Goal: Check status: Check status

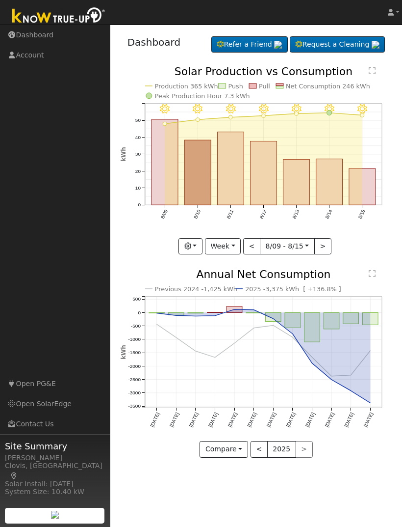
click at [233, 250] on button "Week" at bounding box center [223, 246] width 36 height 17
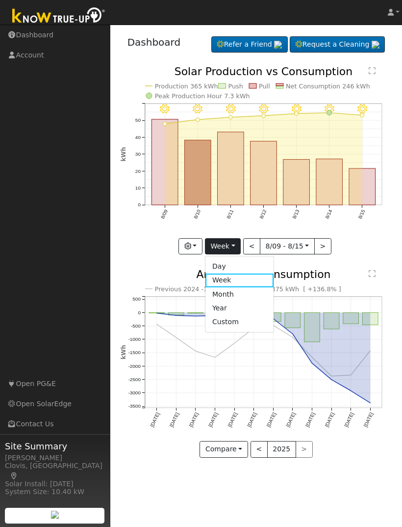
click at [247, 264] on link "Day" at bounding box center [240, 267] width 68 height 14
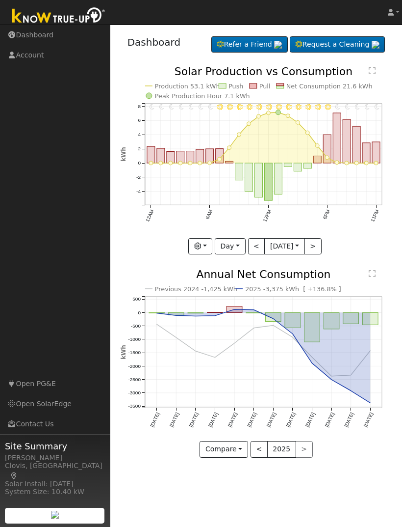
click at [258, 248] on button "<" at bounding box center [256, 246] width 17 height 17
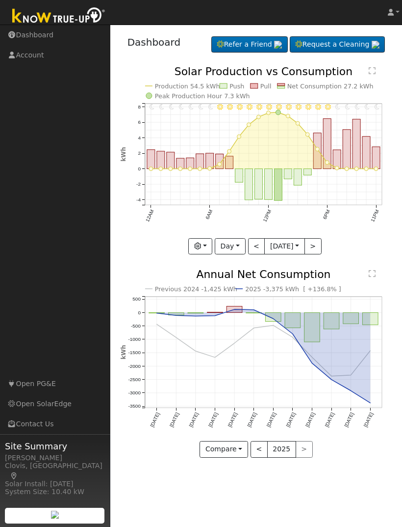
click at [255, 249] on button "<" at bounding box center [256, 246] width 17 height 17
click at [258, 248] on button "<" at bounding box center [256, 246] width 17 height 17
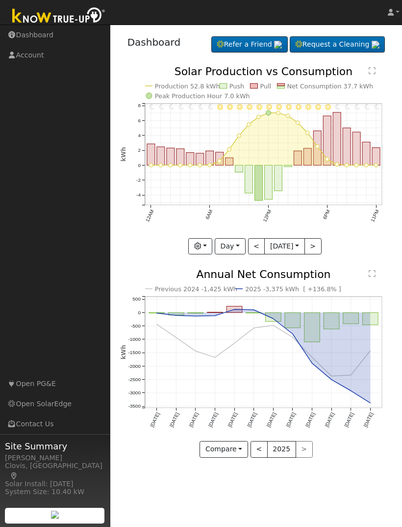
click at [258, 248] on button "<" at bounding box center [256, 246] width 17 height 17
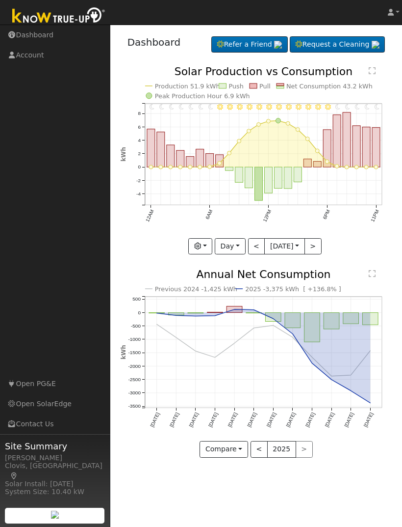
click at [256, 250] on button "<" at bounding box center [256, 246] width 17 height 17
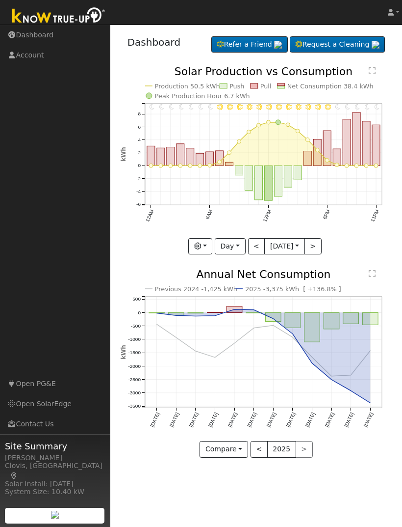
click at [259, 249] on button "<" at bounding box center [256, 246] width 17 height 17
type input "[DATE]"
